Goal: Information Seeking & Learning: Learn about a topic

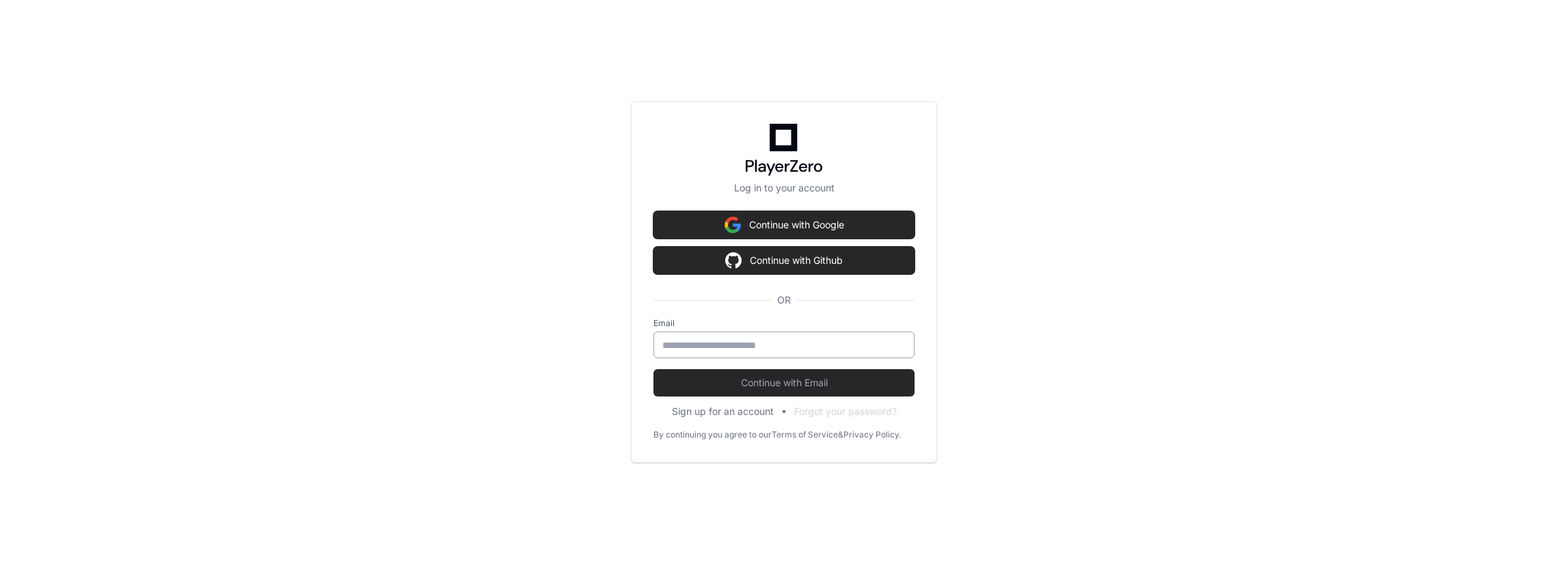
click at [767, 351] on input "email" at bounding box center [784, 345] width 243 height 14
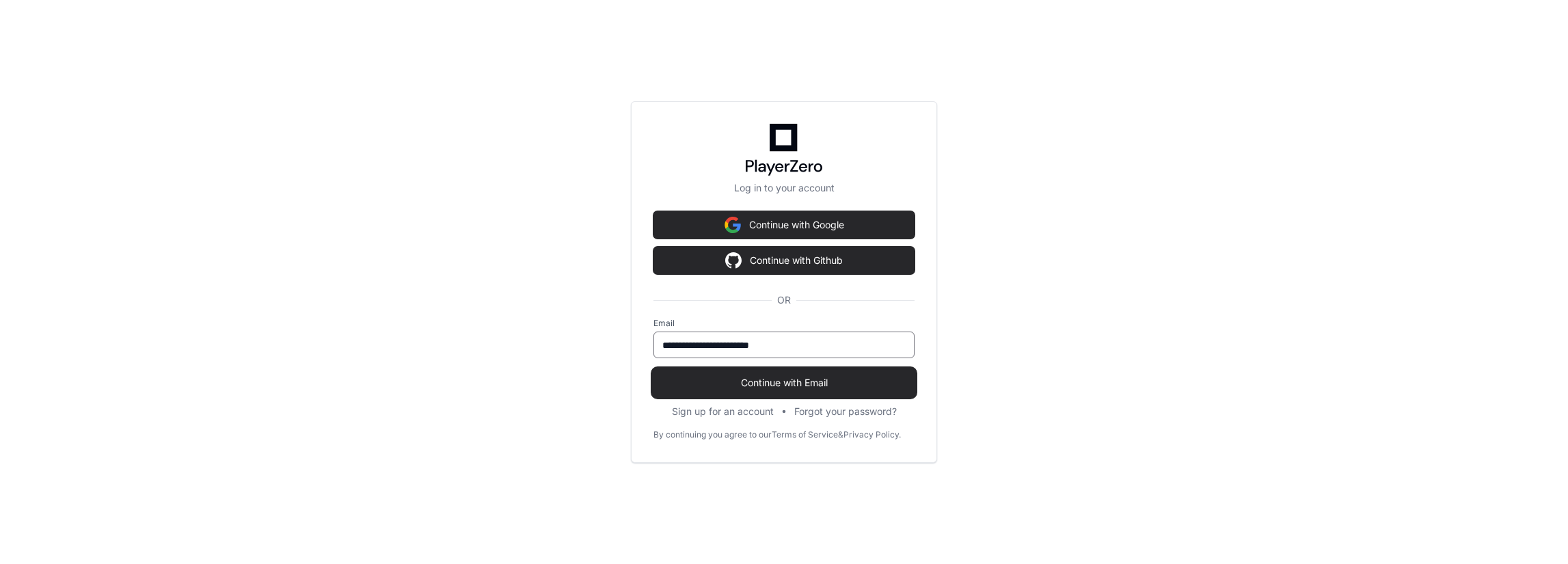
type input "**********"
click at [764, 383] on span "Continue with Email" at bounding box center [784, 383] width 261 height 14
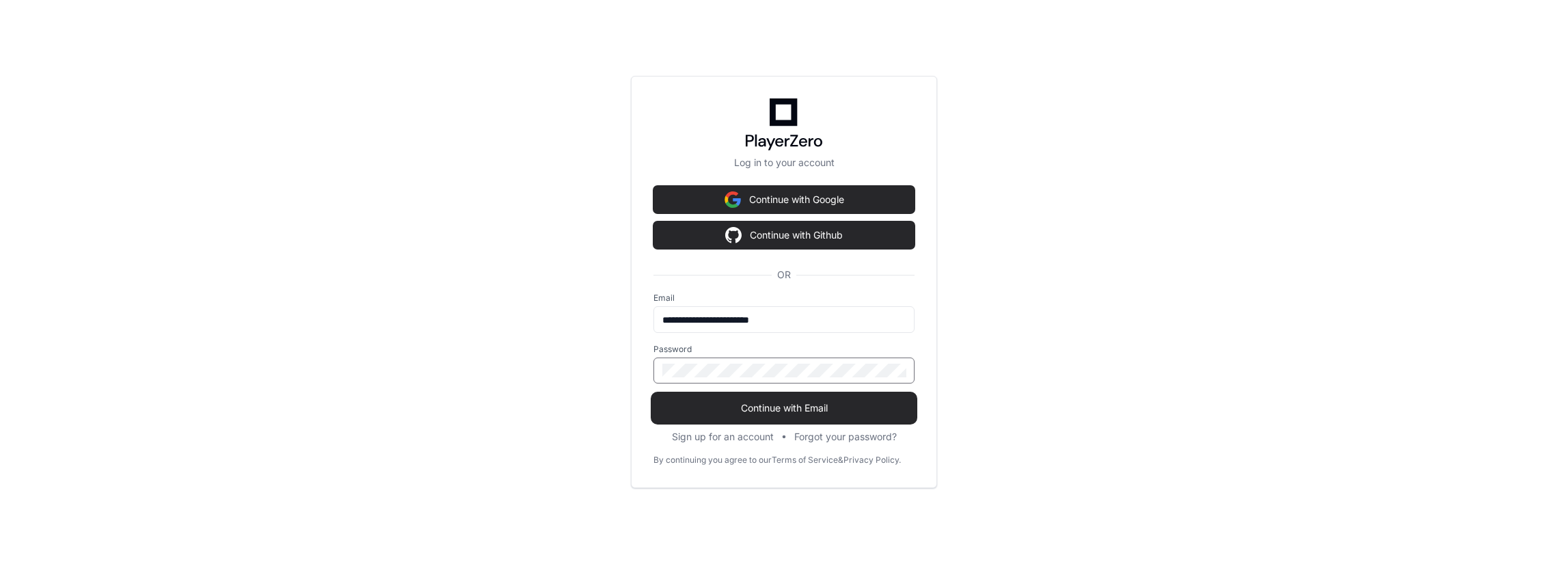
click at [770, 403] on span "Continue with Email" at bounding box center [784, 408] width 261 height 14
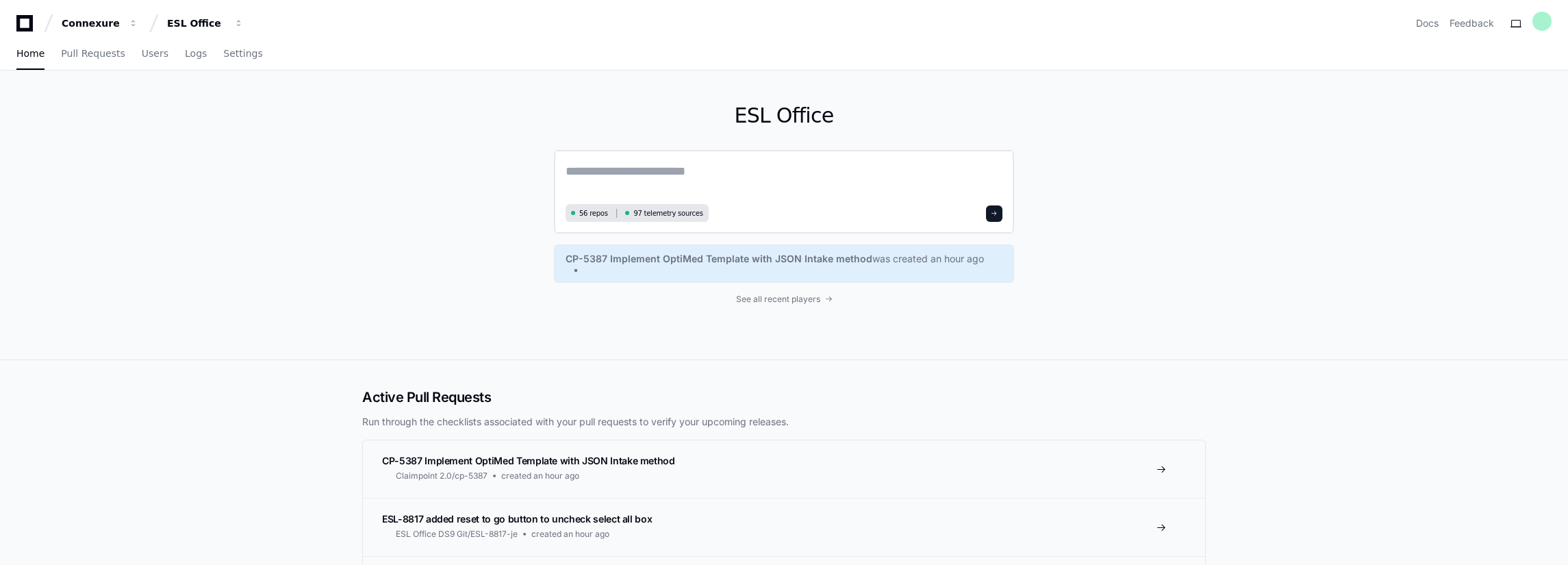
click at [592, 169] on textarea at bounding box center [784, 182] width 437 height 39
type textarea "**********"
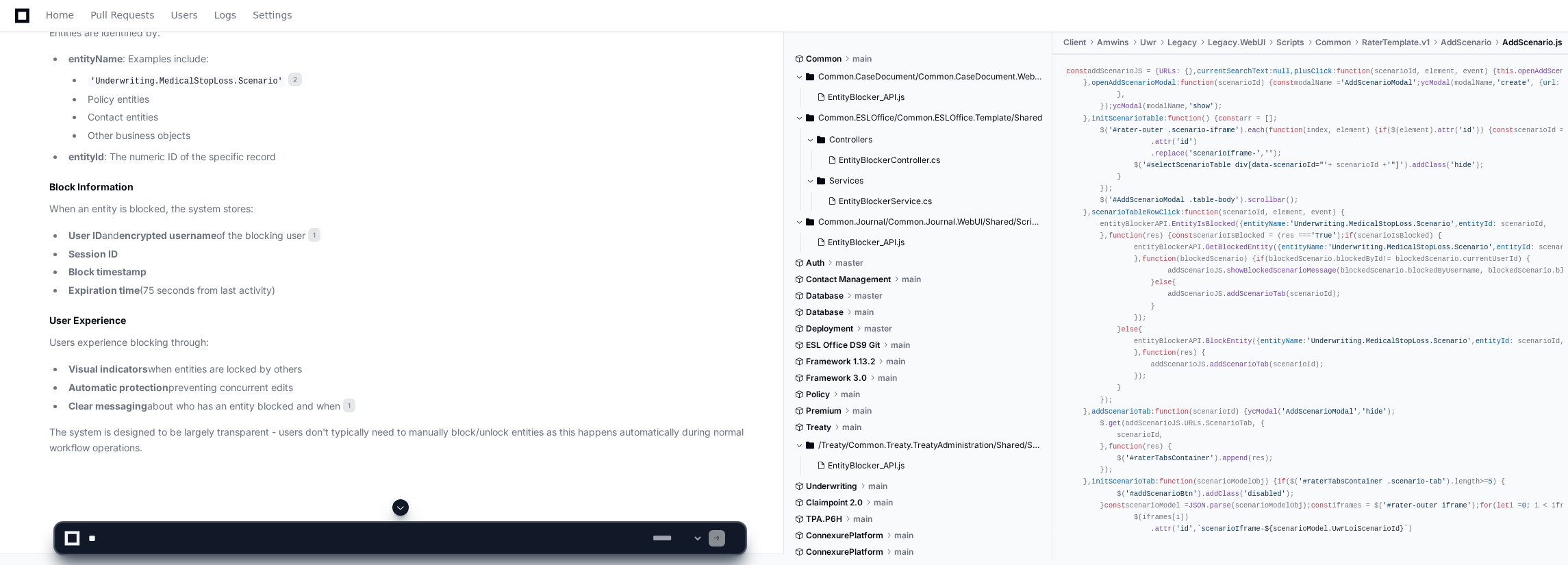
scroll to position [1569, 0]
click at [202, 446] on p "The system is designed to be largely transparent - users don't typically need t…" at bounding box center [397, 441] width 696 height 31
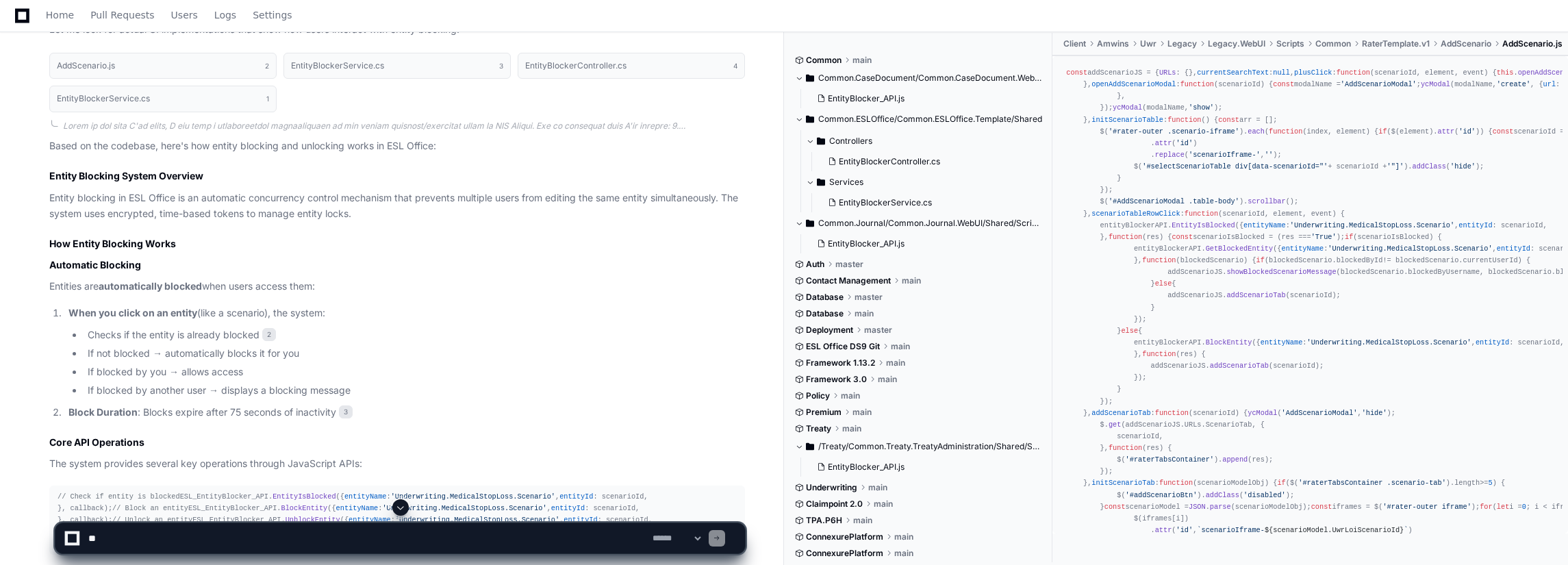
scroll to position [199, 0]
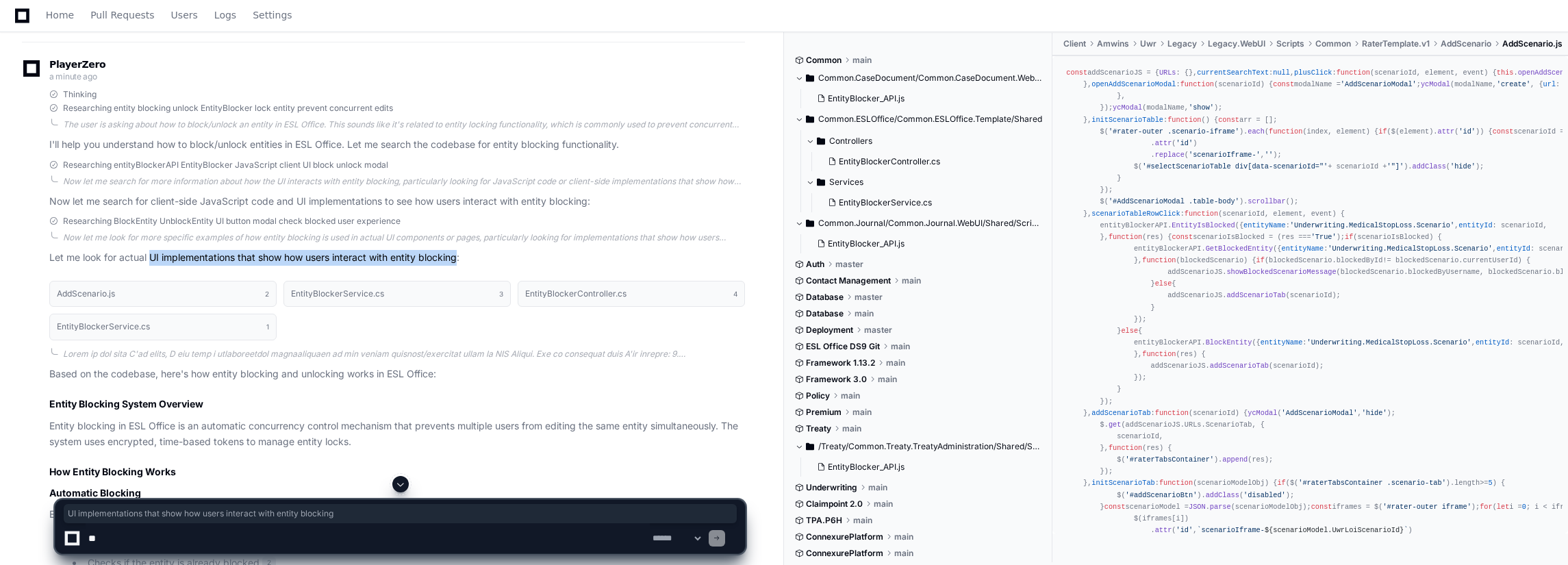
drag, startPoint x: 462, startPoint y: 257, endPoint x: 150, endPoint y: 257, distance: 312.0
click at [150, 257] on p "Let me look for actual UI implementations that show how users interact with ent…" at bounding box center [397, 258] width 696 height 16
copy p "UI implementations that show how users interact with entity blocking"
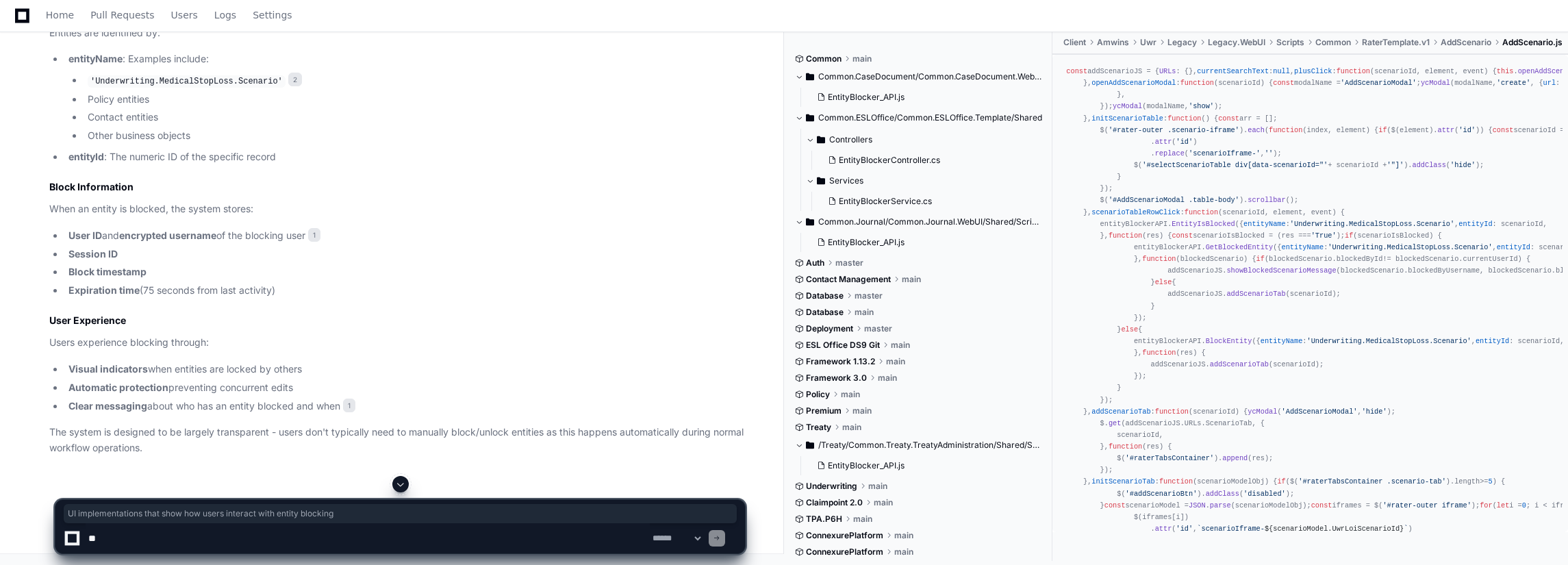
scroll to position [1569, 0]
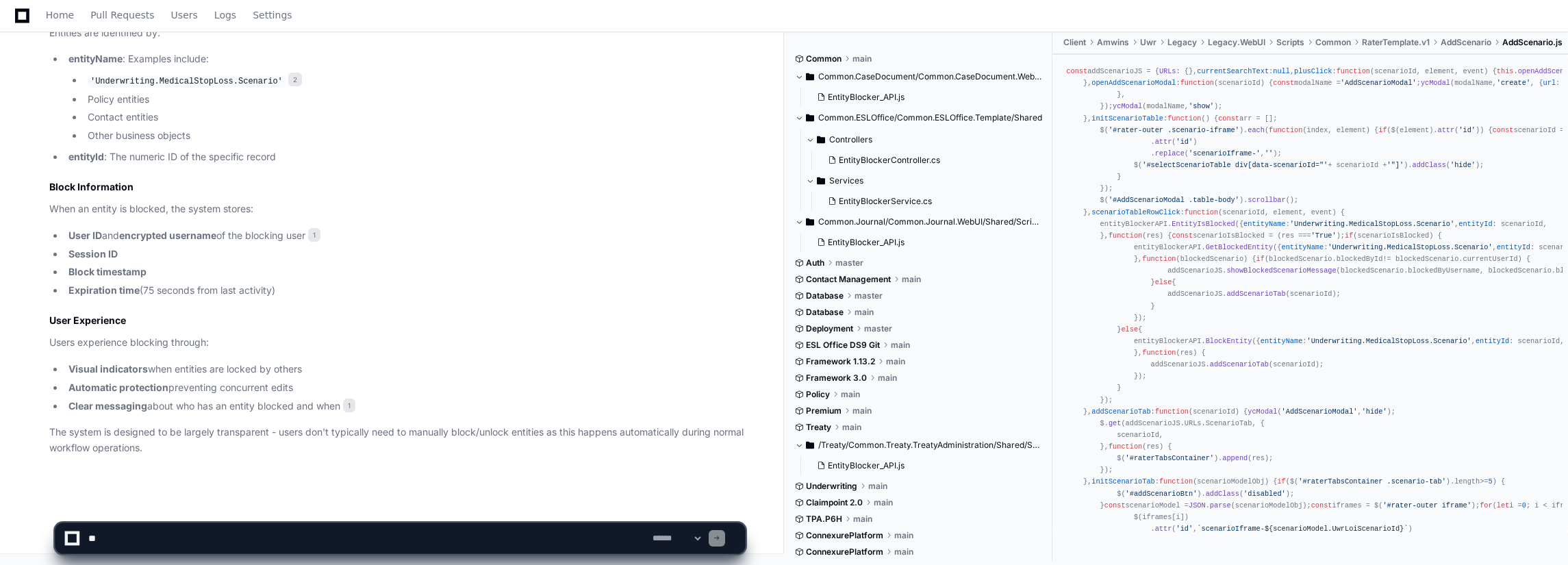
click at [147, 537] on textarea at bounding box center [368, 538] width 565 height 30
type textarea "**********"
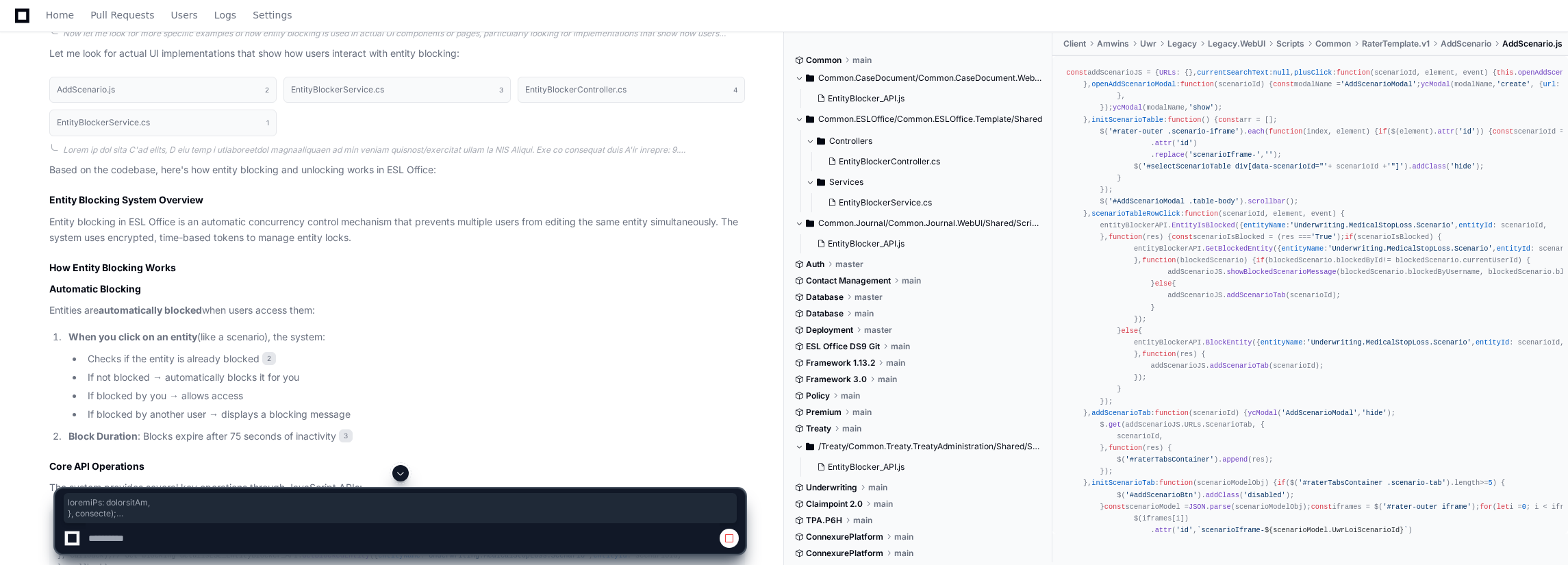
scroll to position [404, 0]
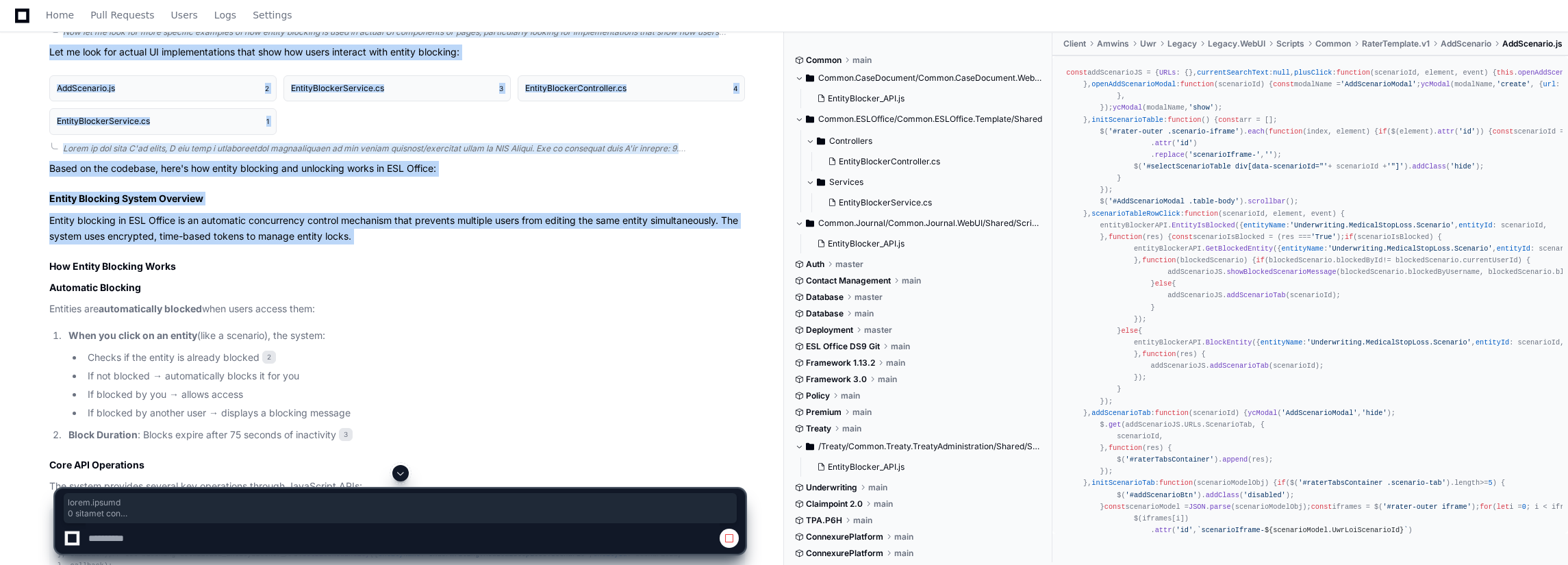
drag, startPoint x: 192, startPoint y: 448, endPoint x: 46, endPoint y: 251, distance: 245.2
click at [87, 201] on h2 "Entity Blocking System Overview" at bounding box center [397, 199] width 696 height 14
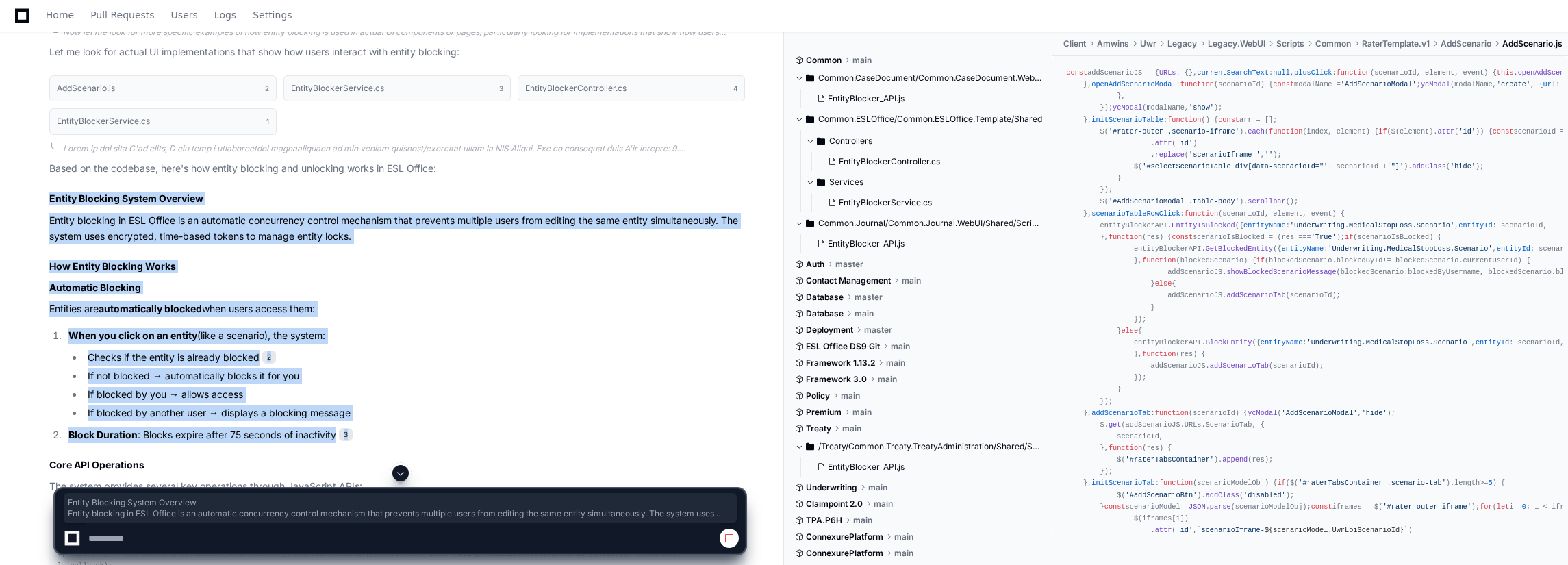
drag, startPoint x: 45, startPoint y: 197, endPoint x: 720, endPoint y: 434, distance: 715.4
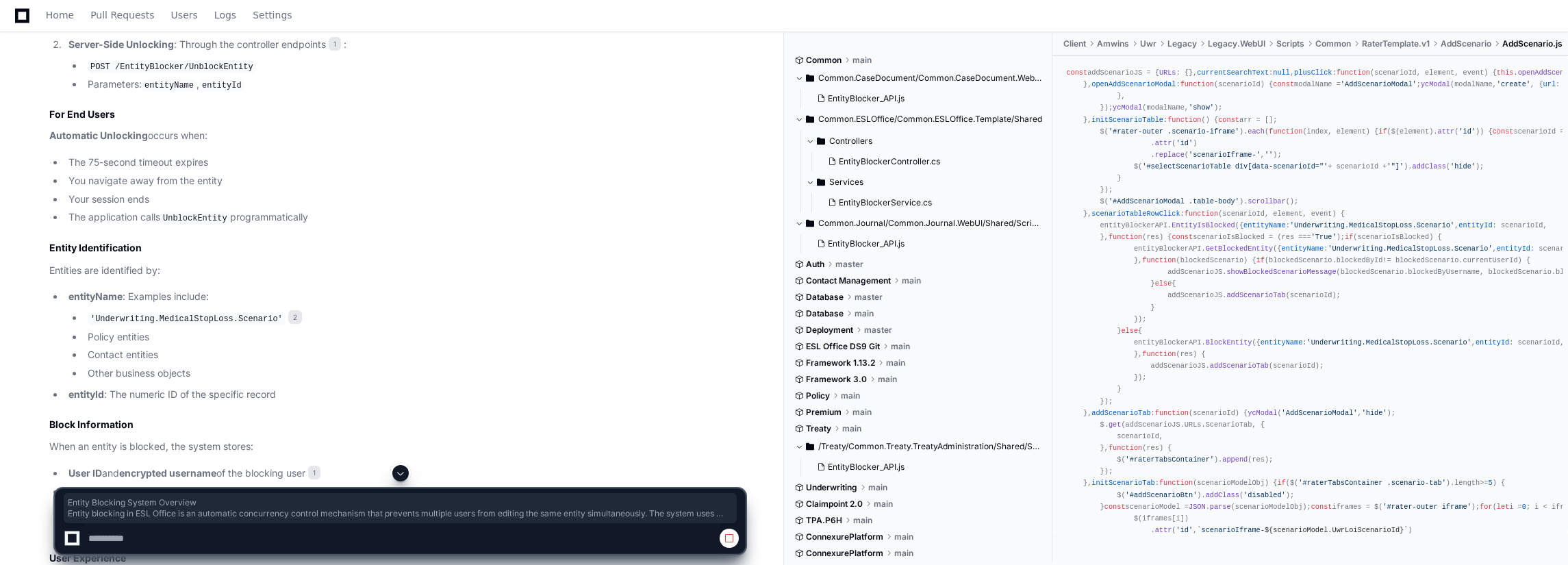
scroll to position [1318, 0]
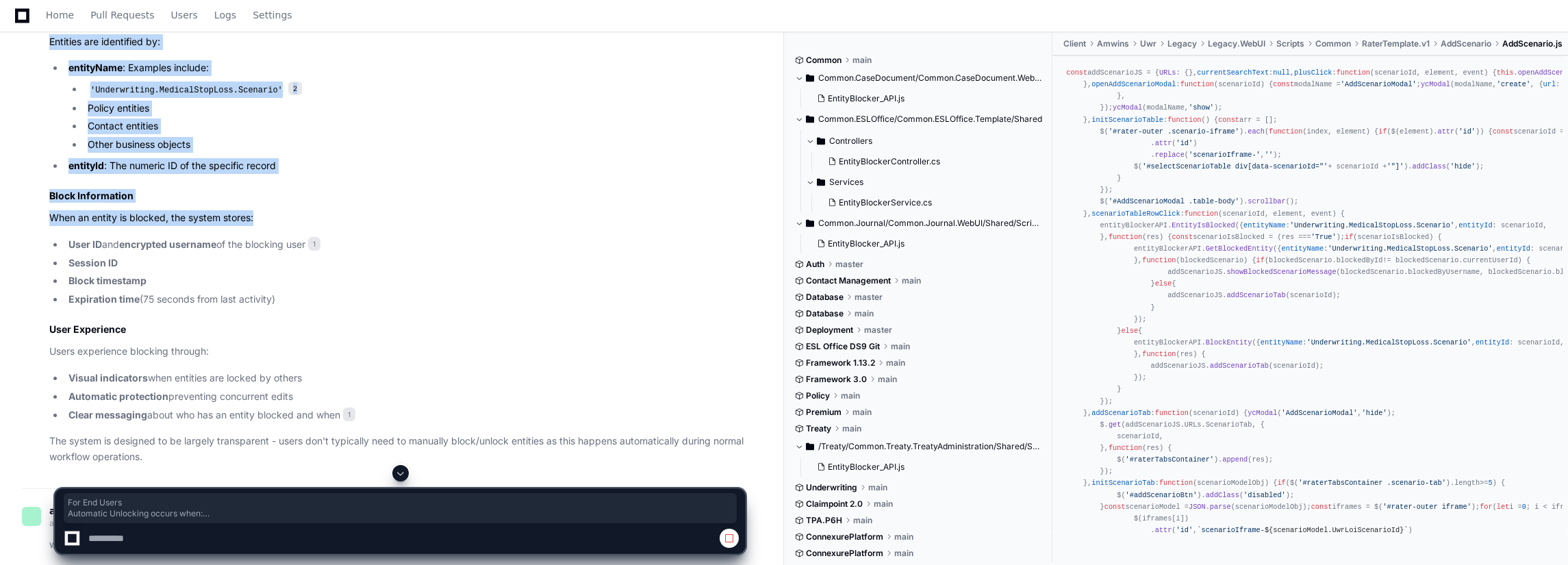
drag, startPoint x: 43, startPoint y: 128, endPoint x: 353, endPoint y: 458, distance: 452.8
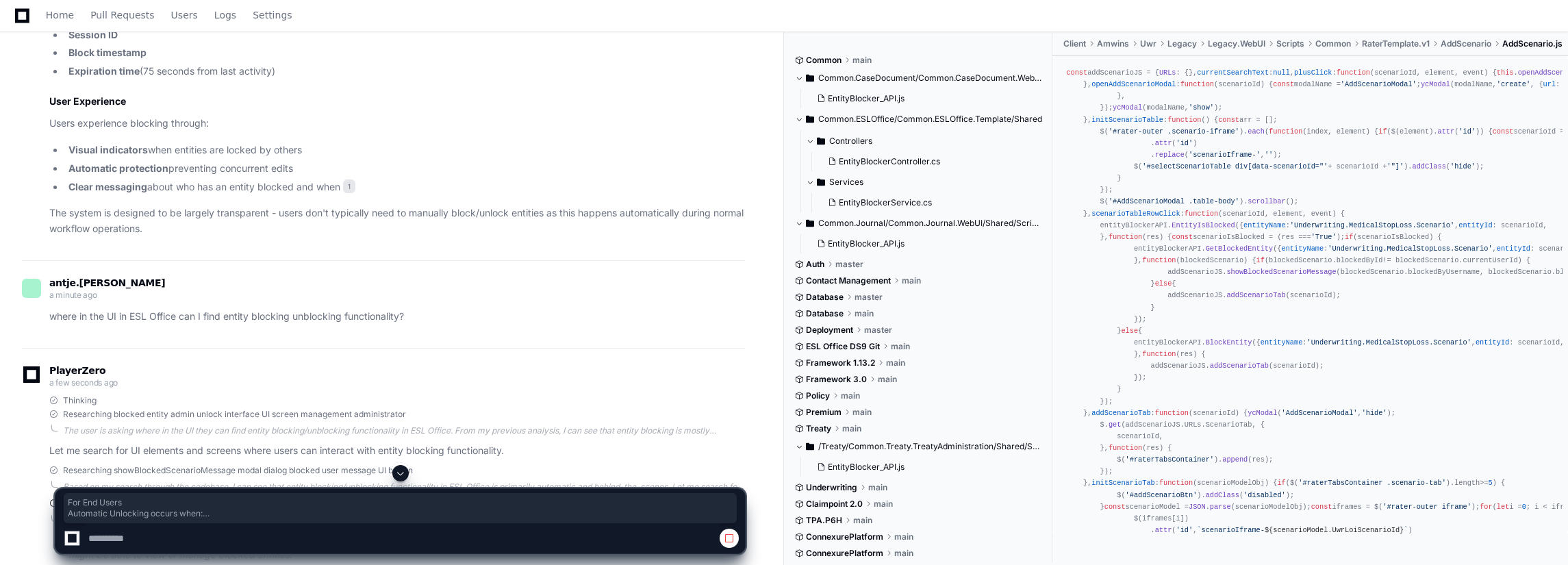
scroll to position [1775, 0]
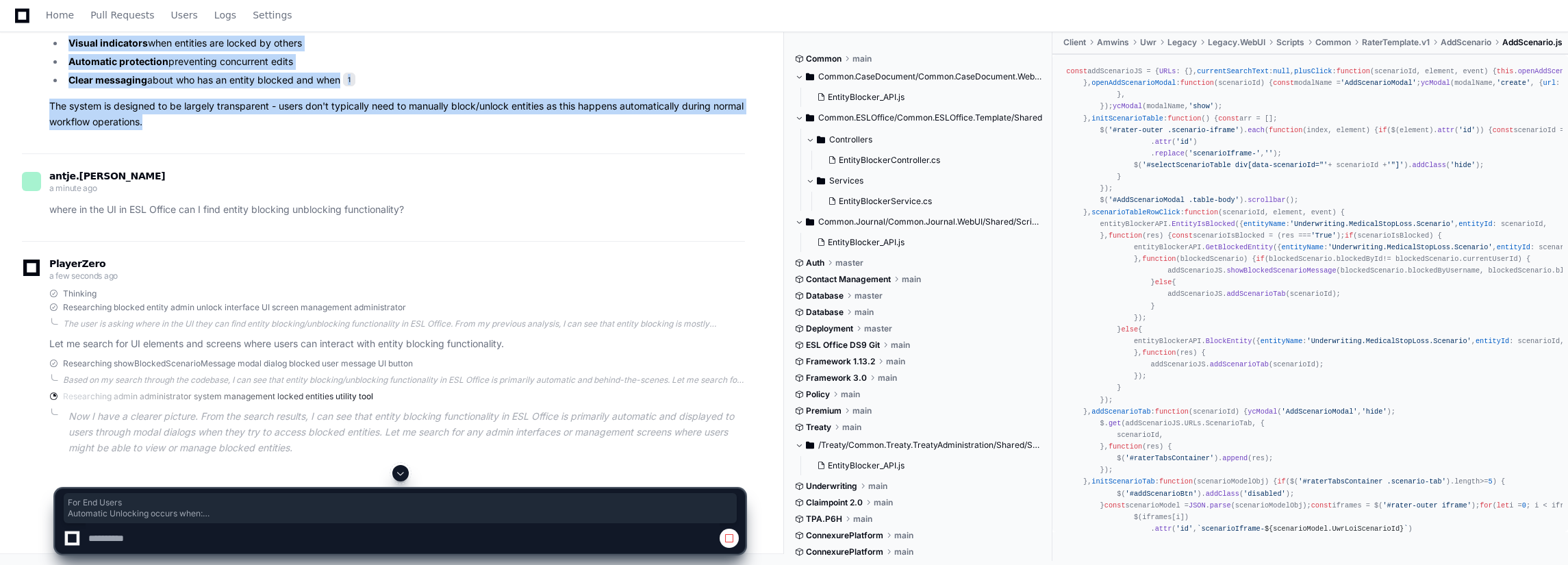
click at [204, 130] on p "The system is designed to be largely transparent - users don't typically need t…" at bounding box center [397, 115] width 696 height 31
copy article "For End Users Automatic Unlocking occurs when: The 75-second timeout expires Yo…"
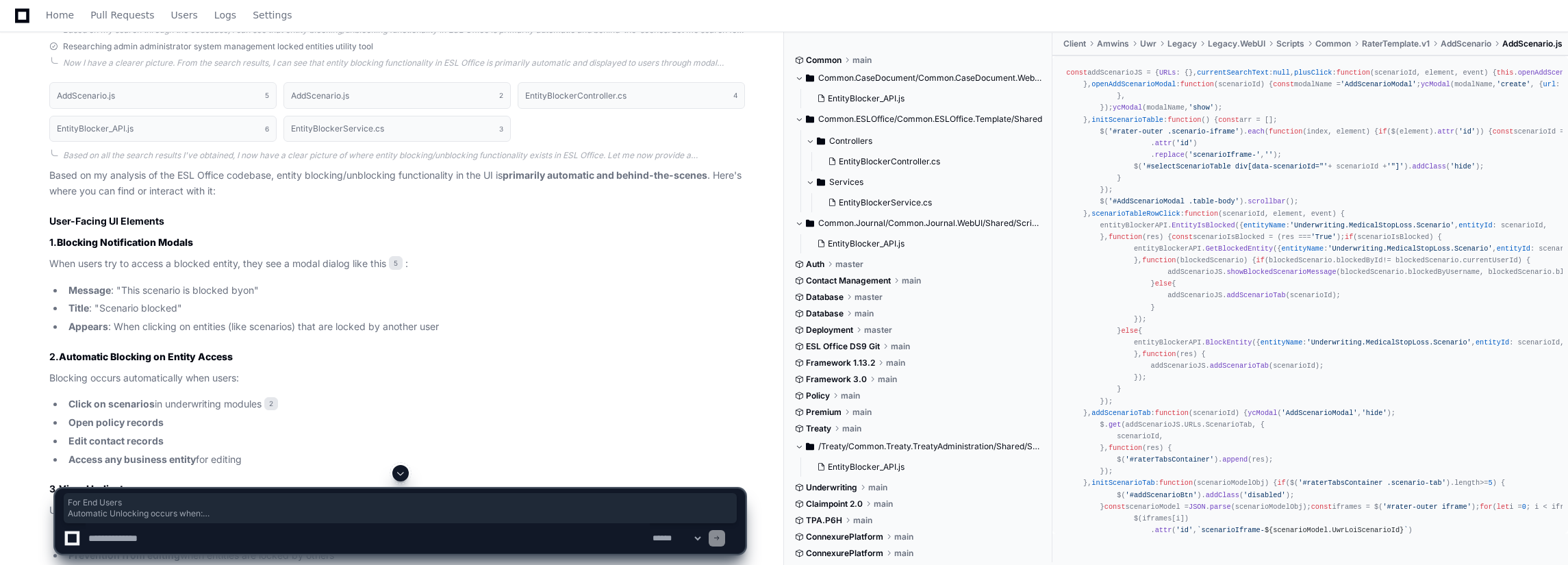
scroll to position [2232, 0]
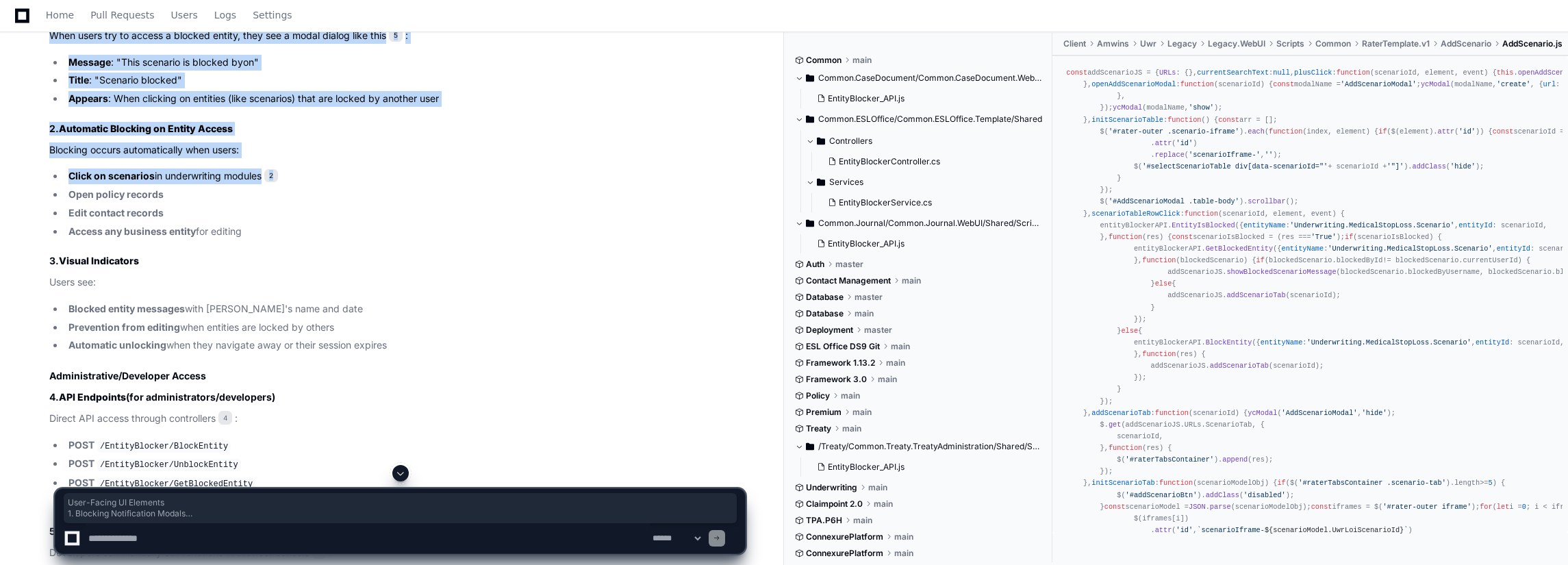
drag, startPoint x: 49, startPoint y: 231, endPoint x: 353, endPoint y: 408, distance: 351.8
click at [353, 415] on div "AddScenario.js 5 AddScenario.js 2 EntityBlockerController.cs 4 EntityBlocker_AP…" at bounding box center [383, 373] width 723 height 1054
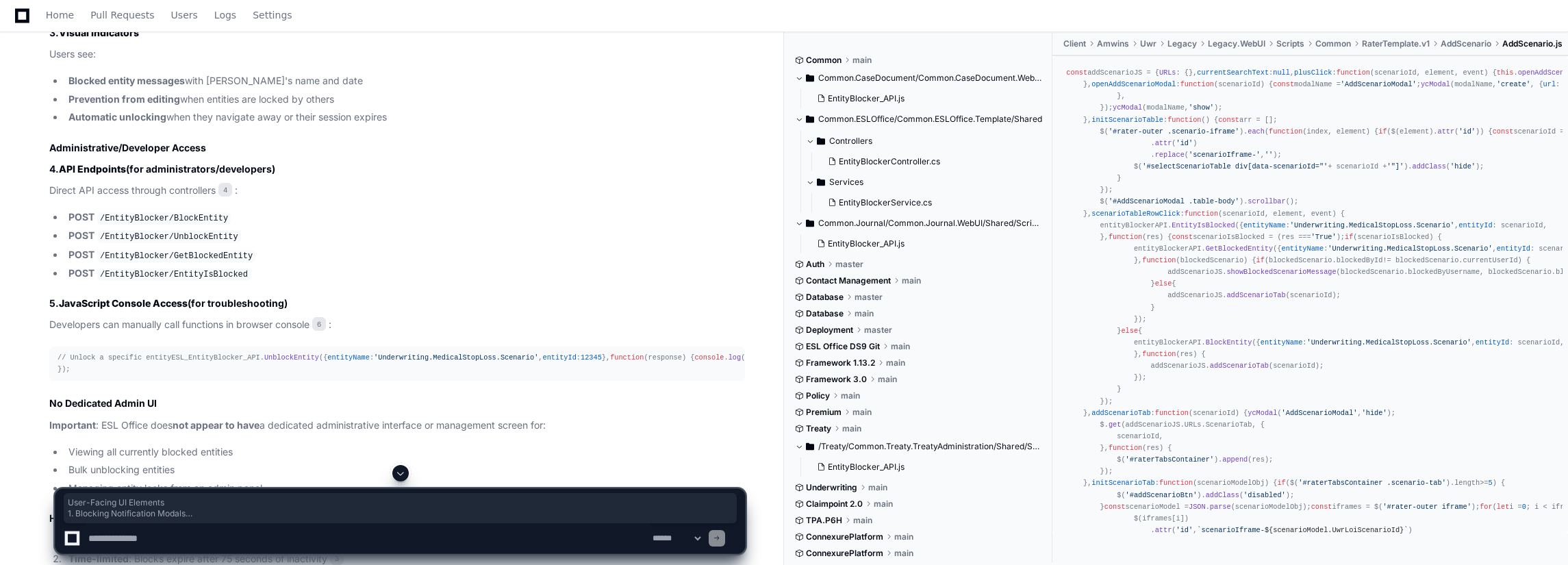
scroll to position [2689, 0]
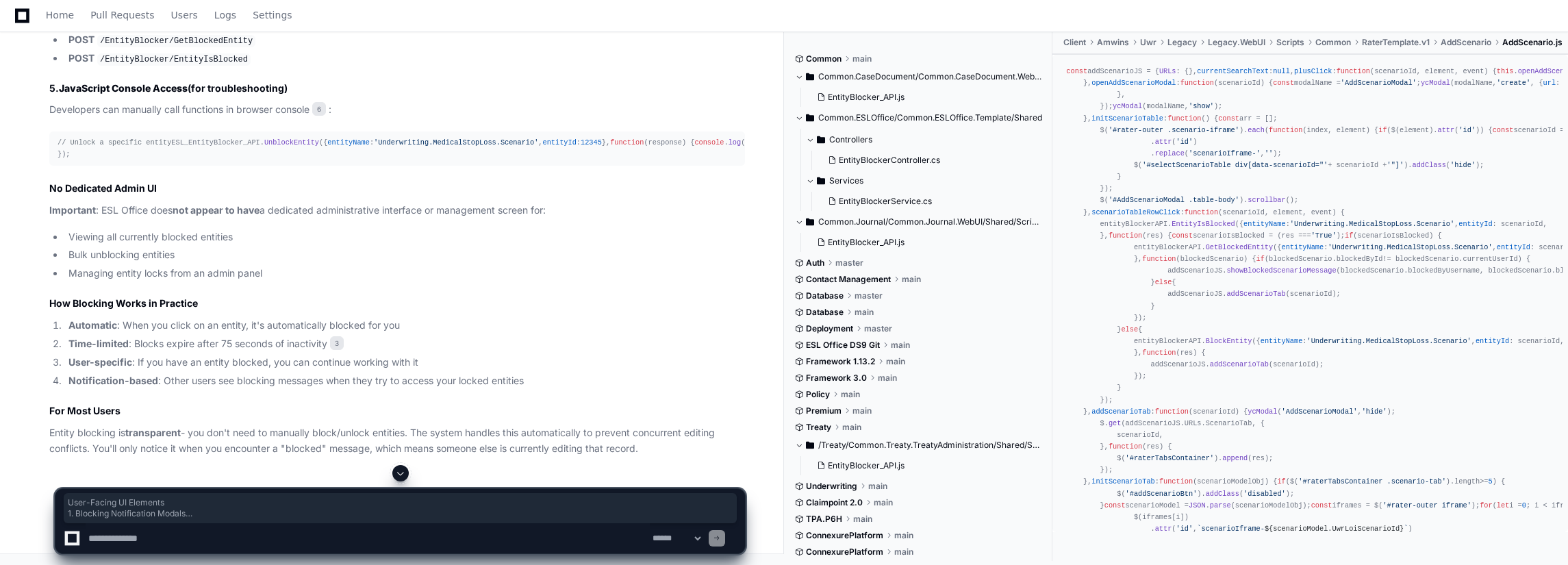
copy article "User-Facing UI Elements 1. Blocking Notification Modals When users try to acces…"
